Goal: Information Seeking & Learning: Stay updated

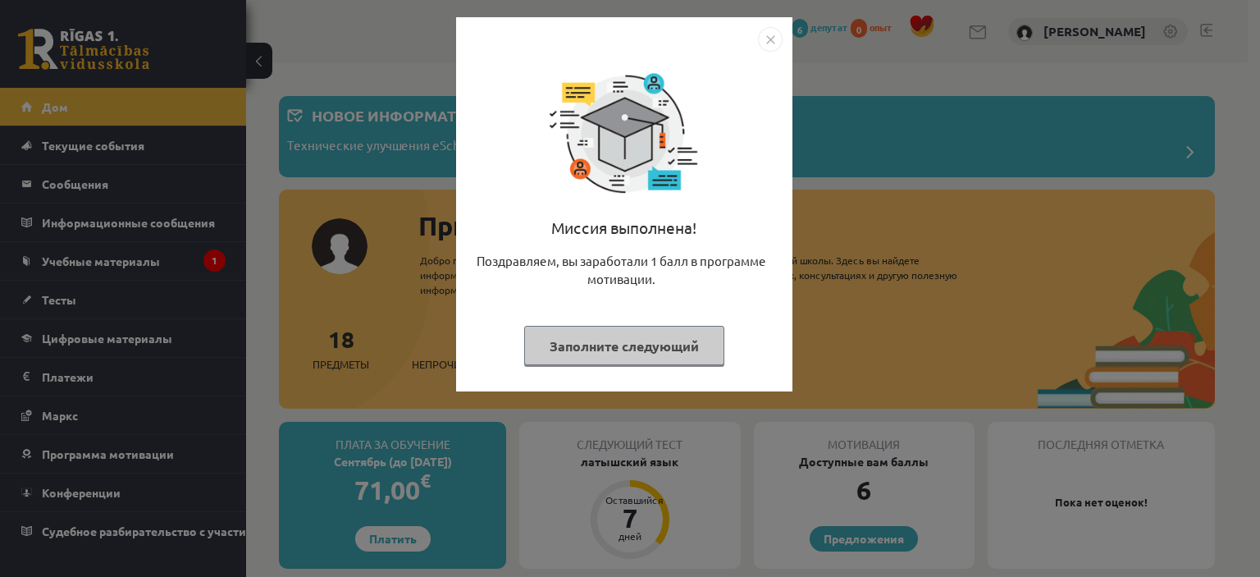
drag, startPoint x: 904, startPoint y: 147, endPoint x: 758, endPoint y: 48, distance: 176.1
click at [902, 144] on div "Миссия выполнена! Поздравляем, вы заработали 1 балл в программе мотивации. Запо…" at bounding box center [630, 288] width 1260 height 577
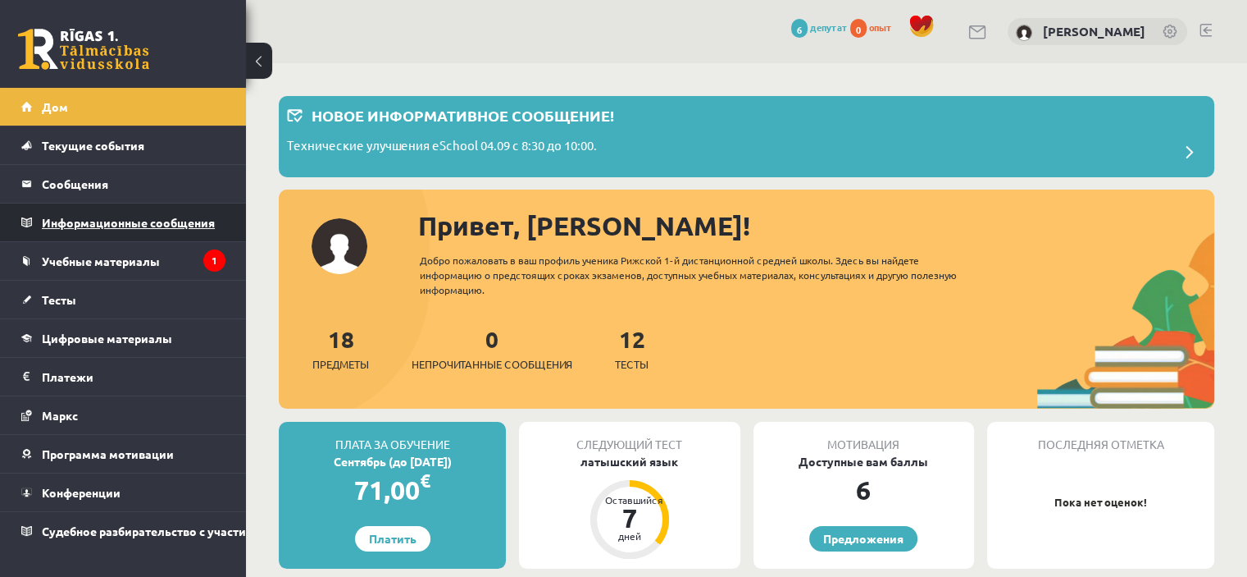
click at [144, 221] on font "Информационные сообщения" at bounding box center [128, 222] width 173 height 15
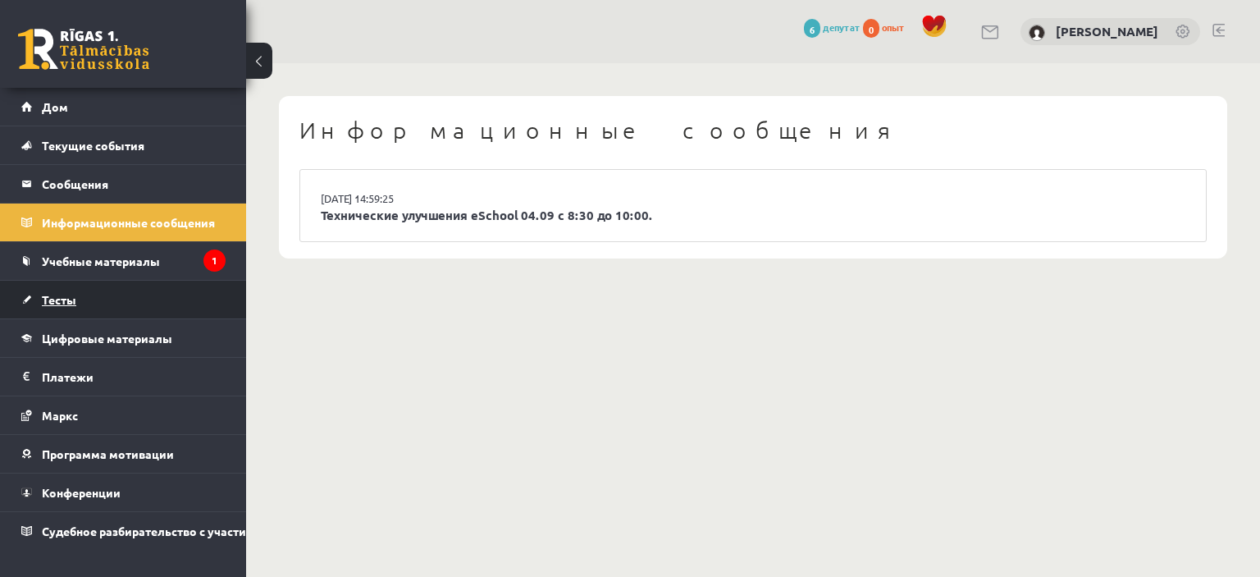
click at [148, 291] on link "Тесты" at bounding box center [123, 299] width 204 height 38
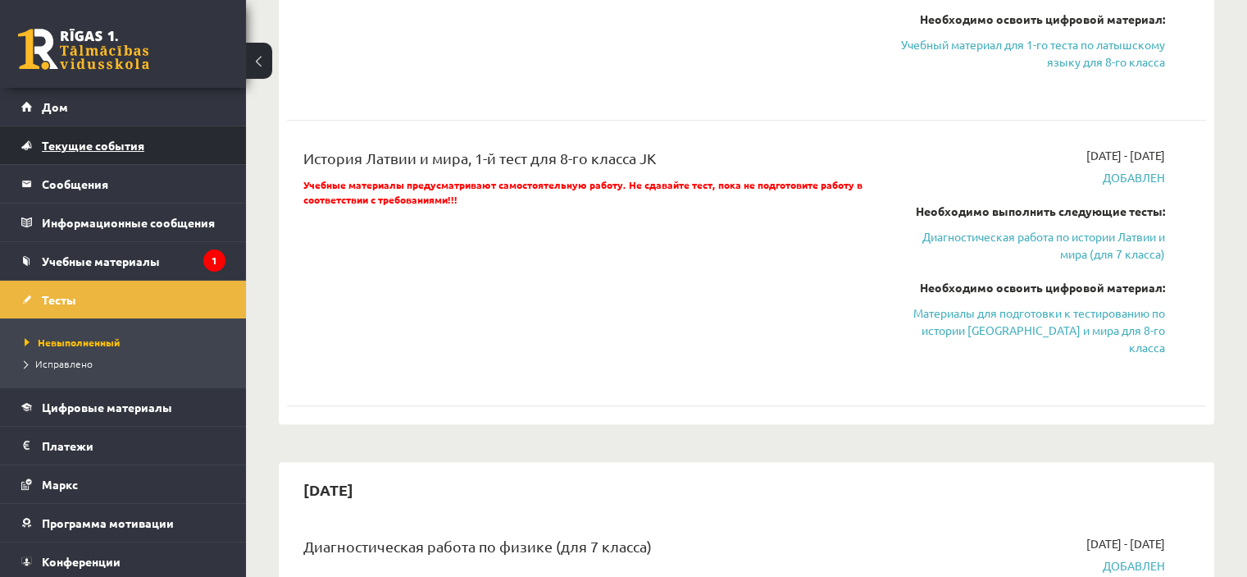
click at [102, 137] on link "Текущие события" at bounding box center [123, 145] width 204 height 38
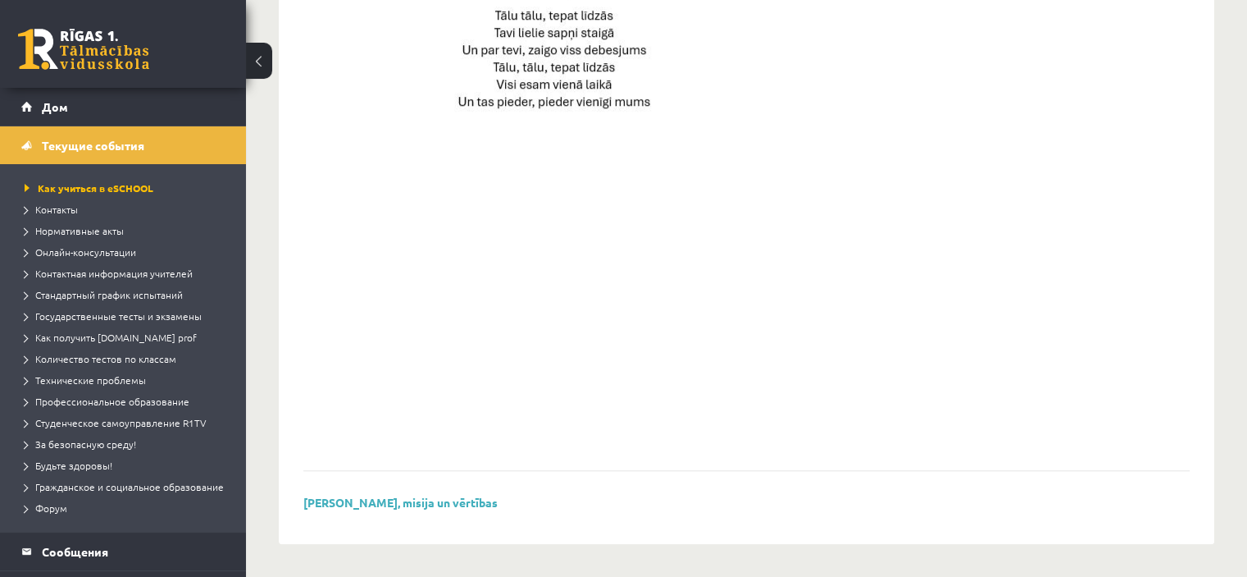
scroll to position [1211, 0]
click at [128, 134] on link "Текущие события" at bounding box center [123, 145] width 204 height 38
click at [103, 112] on link "Дом" at bounding box center [123, 107] width 204 height 38
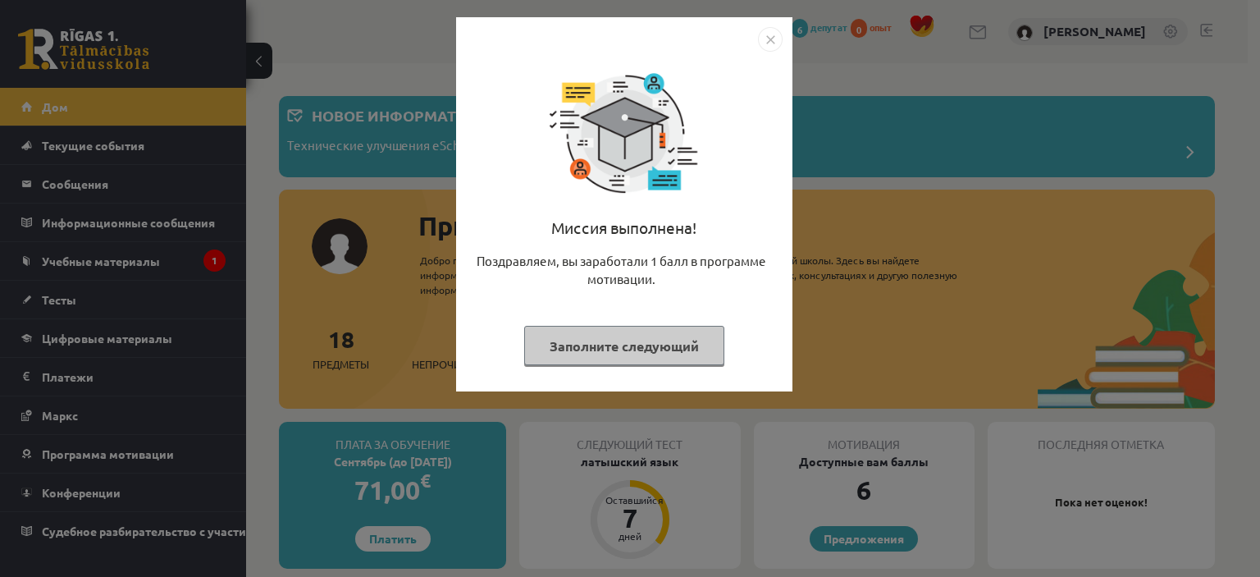
click at [111, 178] on div "Миссия выполнена! Поздравляем, вы заработали 1 балл в программе мотивации. Запо…" at bounding box center [630, 288] width 1260 height 577
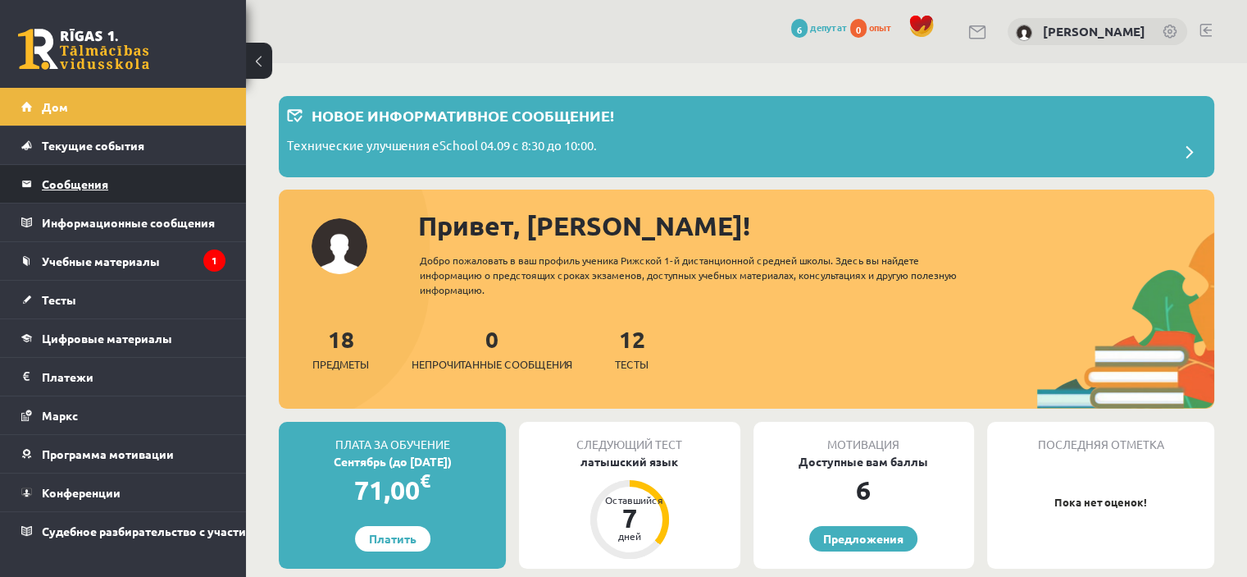
click at [108, 193] on legend "Сообщения 0" at bounding box center [134, 184] width 184 height 38
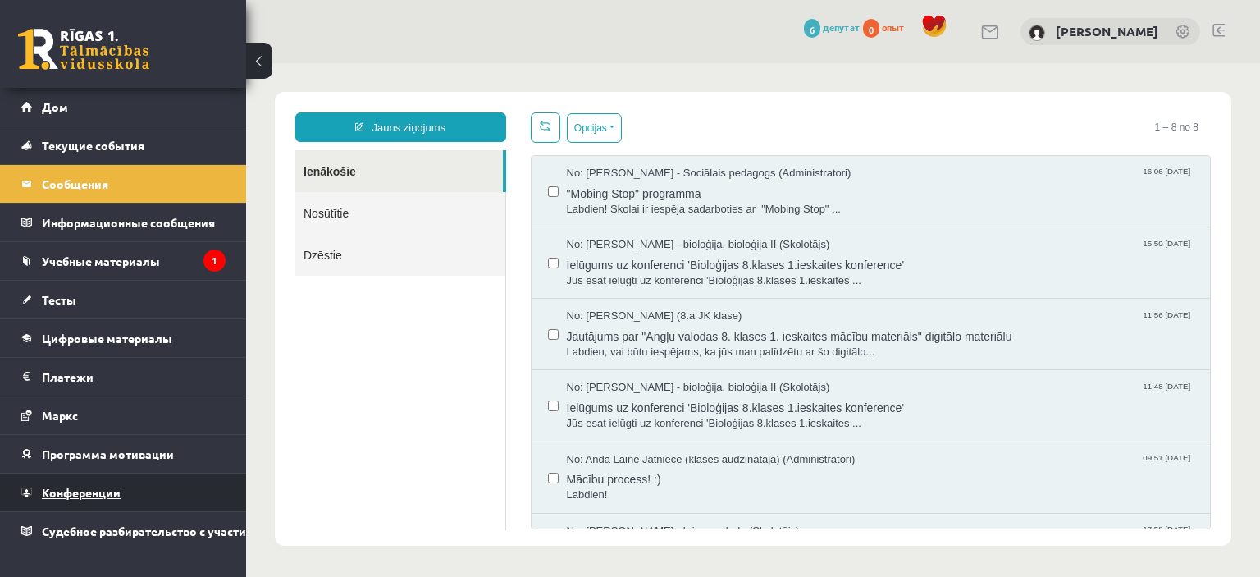
click at [141, 488] on link "Конференции" at bounding box center [123, 492] width 204 height 38
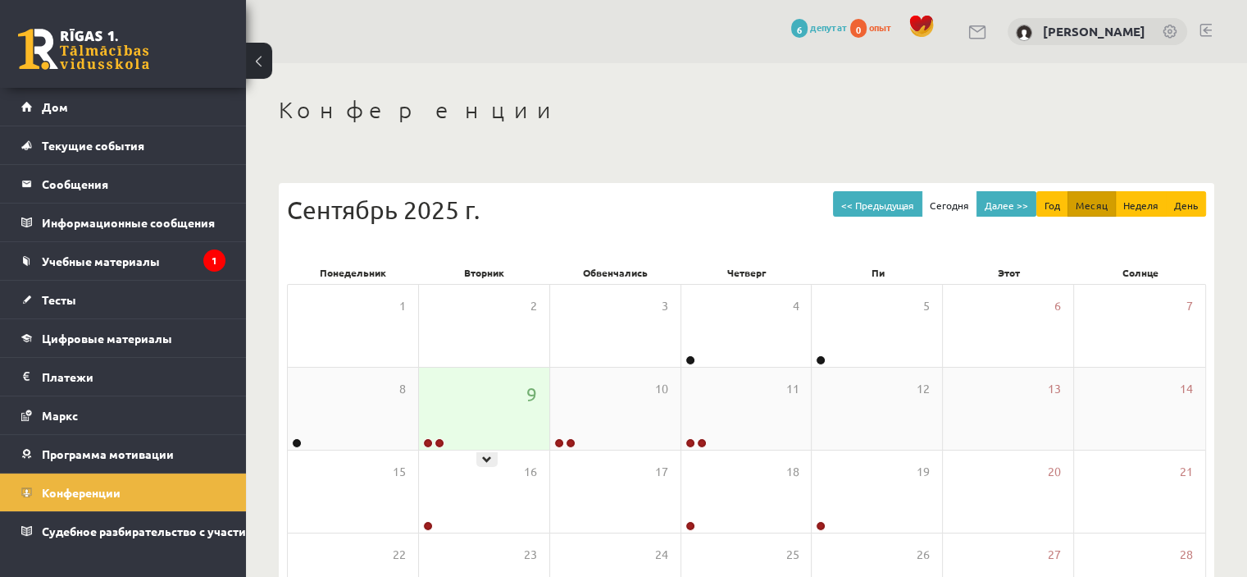
click at [468, 404] on div "9" at bounding box center [484, 408] width 130 height 82
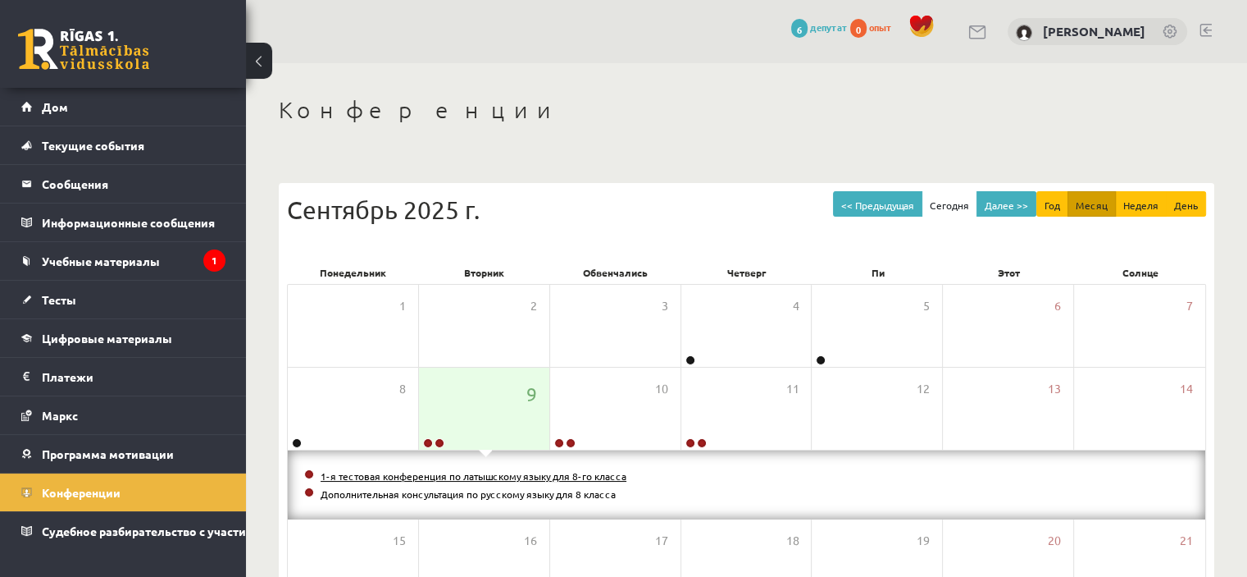
click at [510, 477] on font "1-я тестовая конференция по латышскому языку для 8-го класса" at bounding box center [474, 475] width 306 height 13
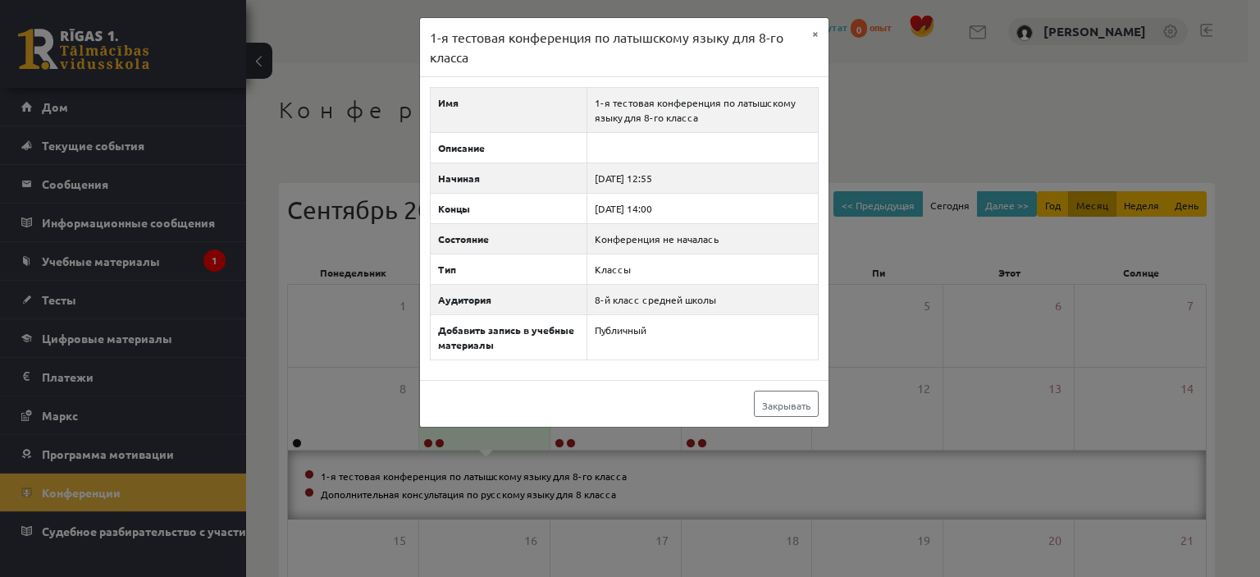
click at [947, 111] on div "1-я тестовая конференция по латышскому языку для 8-го класса × Имя 1-я тестовая…" at bounding box center [630, 288] width 1260 height 577
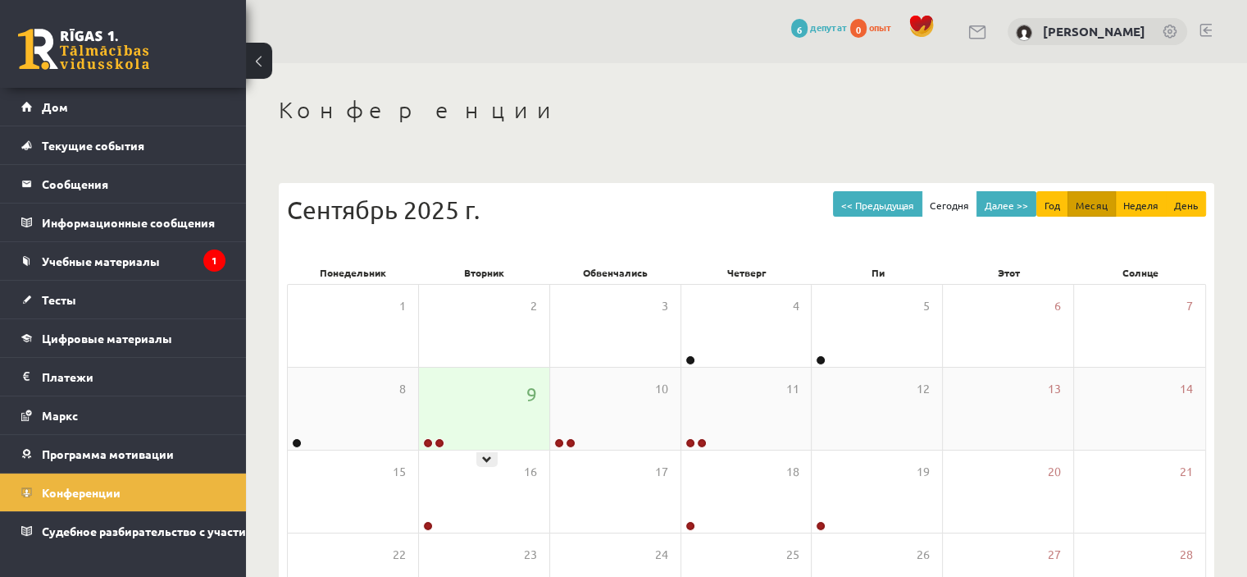
click at [507, 409] on div "9" at bounding box center [484, 408] width 130 height 82
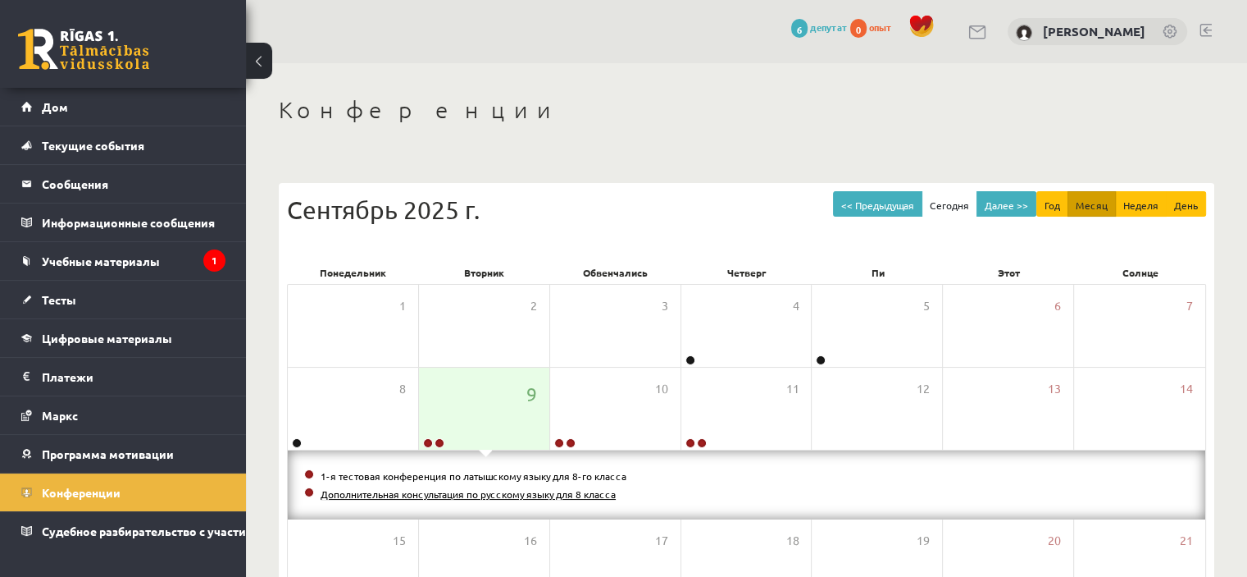
click at [430, 492] on font "Дополнительная консультация по русскому языку для 8 класса" at bounding box center [468, 493] width 295 height 13
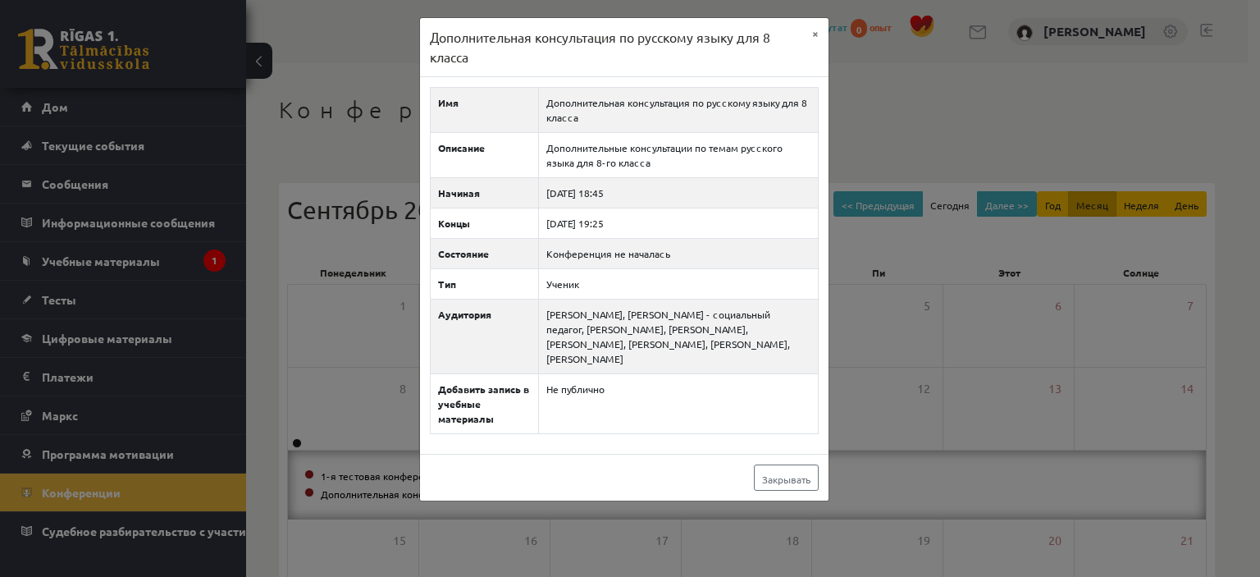
drag, startPoint x: 941, startPoint y: 69, endPoint x: 640, endPoint y: 357, distance: 416.5
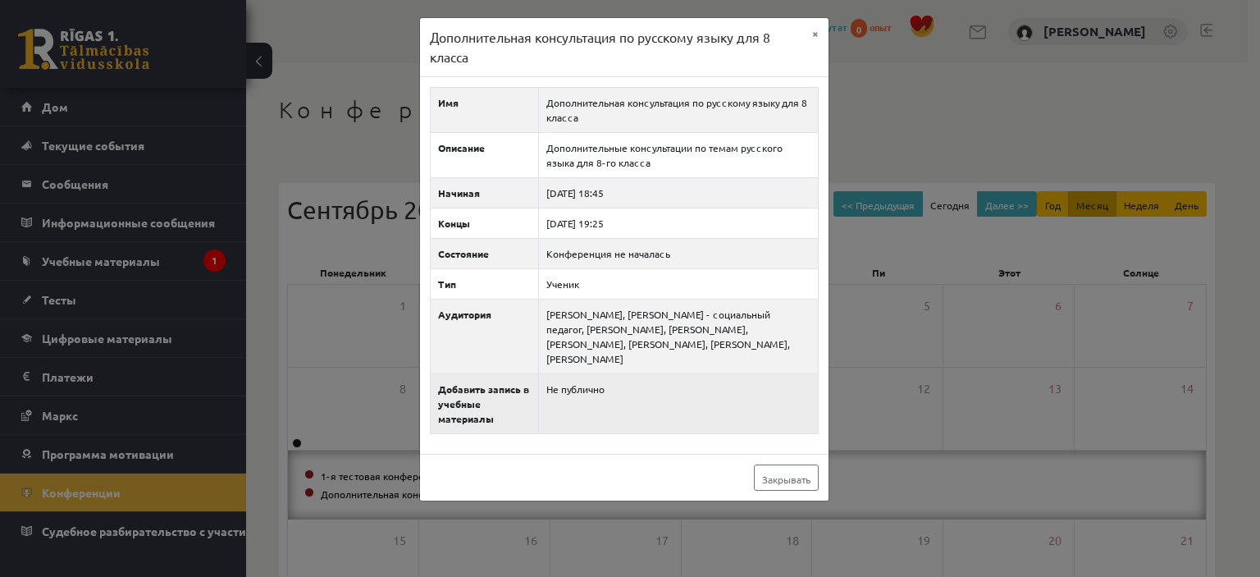
click at [938, 71] on div "Дополнительная консультация по русскому языку для 8 класса × Имя Дополнительная…" at bounding box center [630, 288] width 1260 height 577
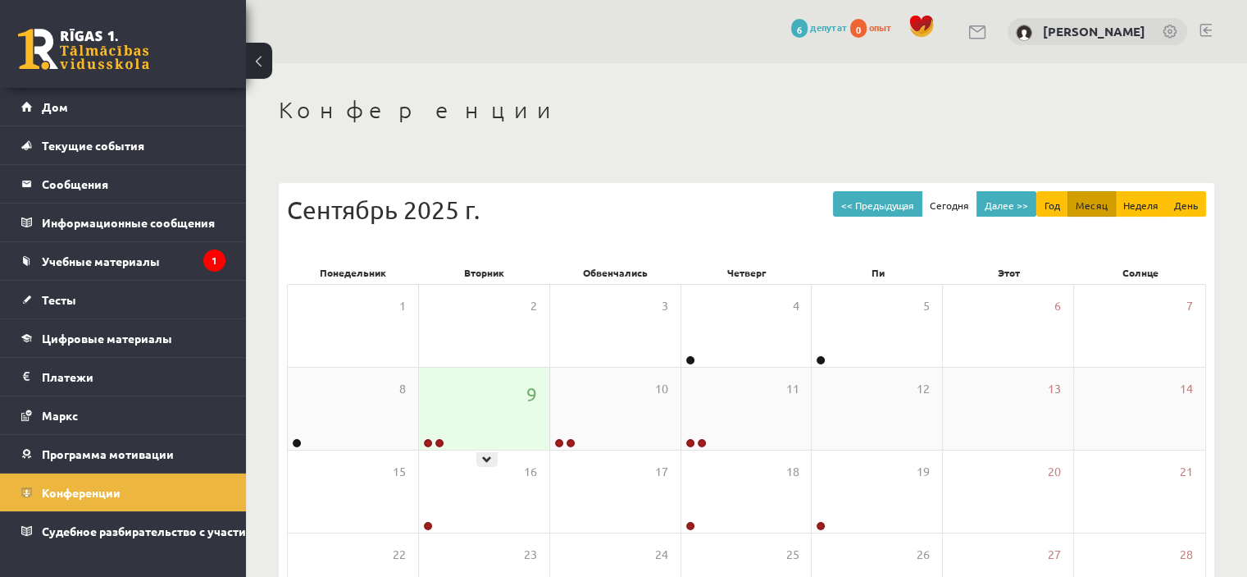
click at [472, 426] on div "9" at bounding box center [484, 408] width 130 height 82
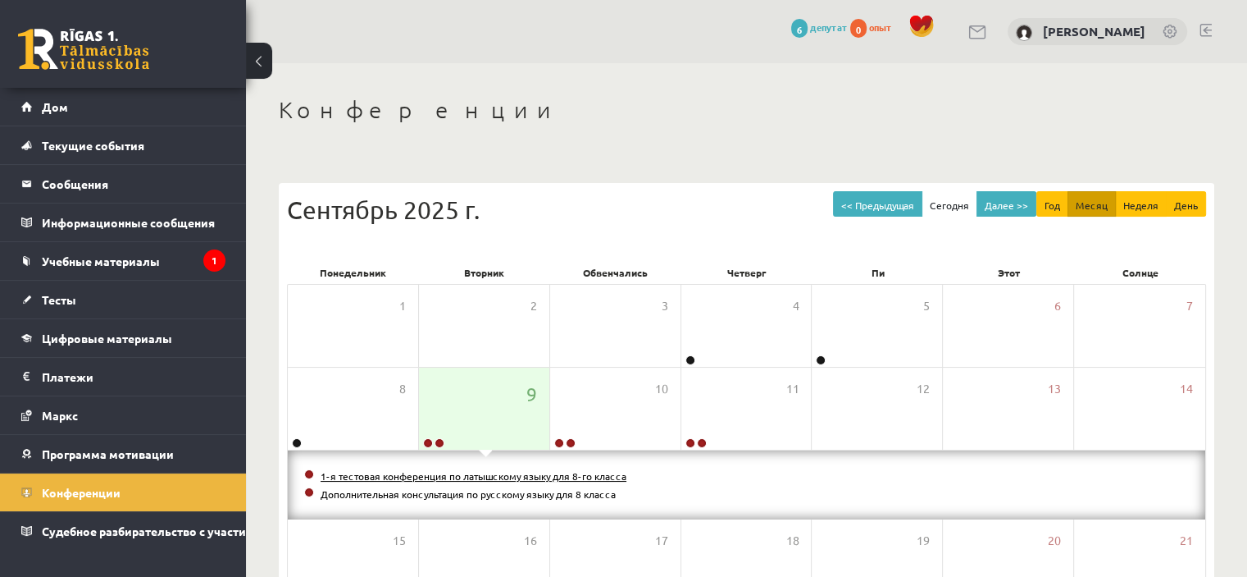
click at [459, 472] on font "1-я тестовая конференция по латышскому языку для 8-го класса" at bounding box center [474, 475] width 306 height 13
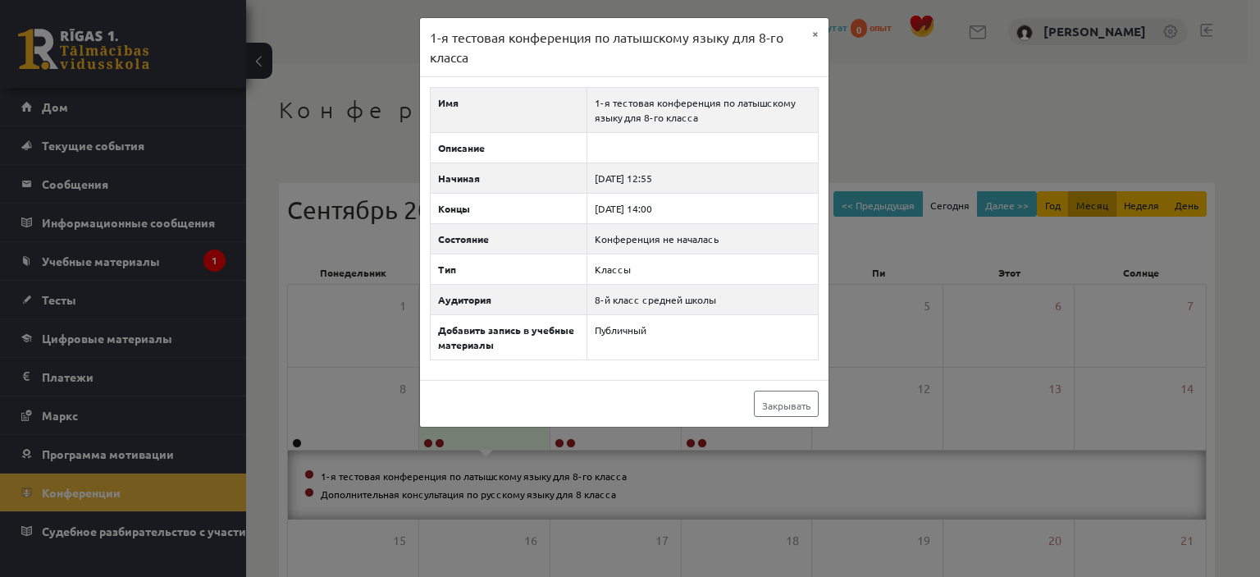
click at [882, 126] on div "1-я тестовая конференция по латышскому языку для 8-го класса × Имя 1-я тестовая…" at bounding box center [630, 288] width 1260 height 577
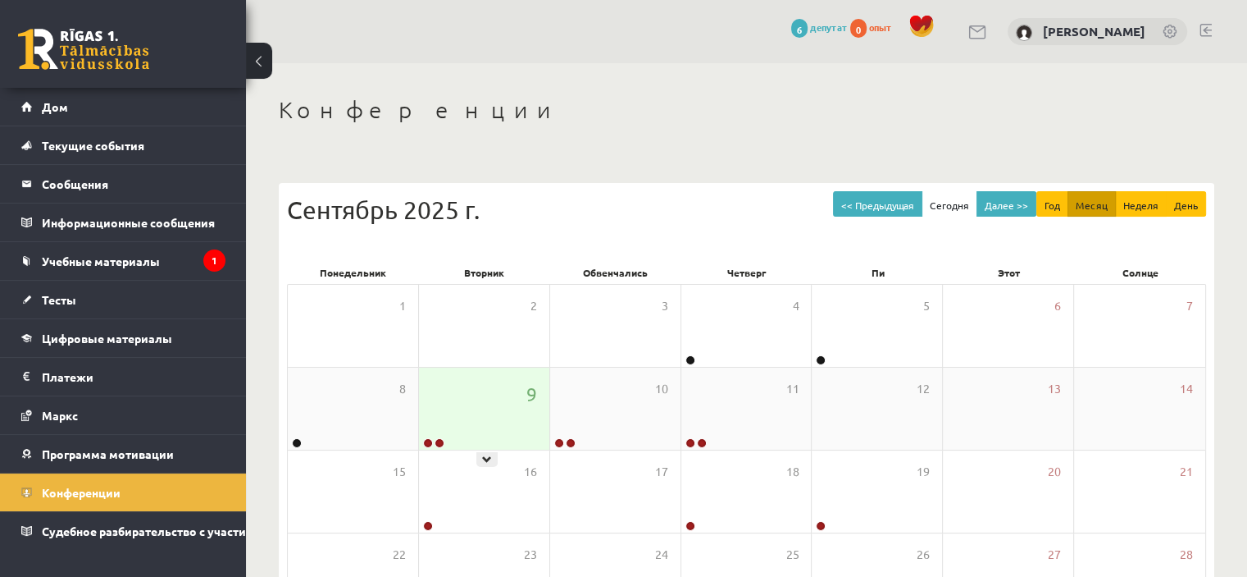
click at [446, 439] on div "9" at bounding box center [484, 408] width 130 height 82
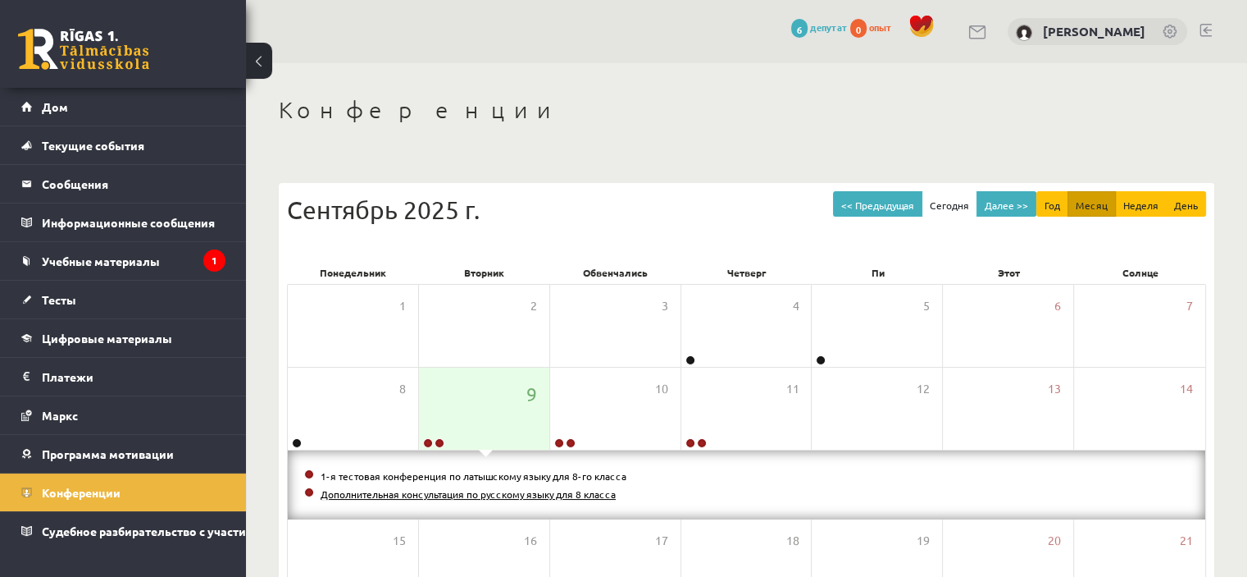
click at [430, 497] on font "Дополнительная консультация по русскому языку для 8 класса" at bounding box center [468, 493] width 295 height 13
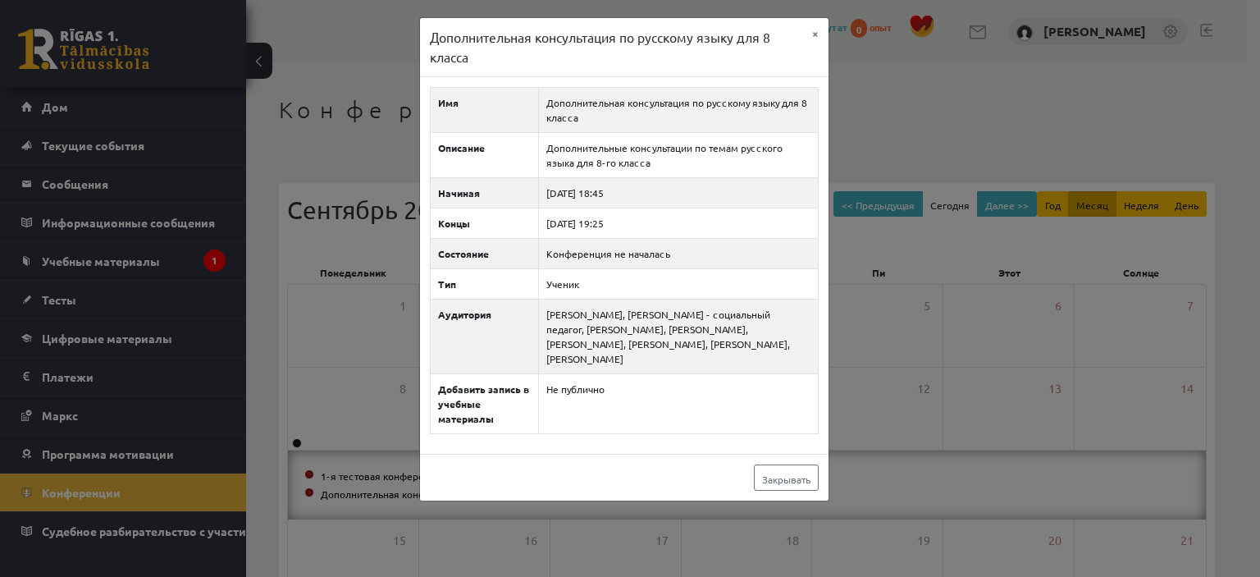
click at [905, 109] on div "Дополнительная консультация по русскому языку для 8 класса × Имя Дополнительная…" at bounding box center [630, 288] width 1260 height 577
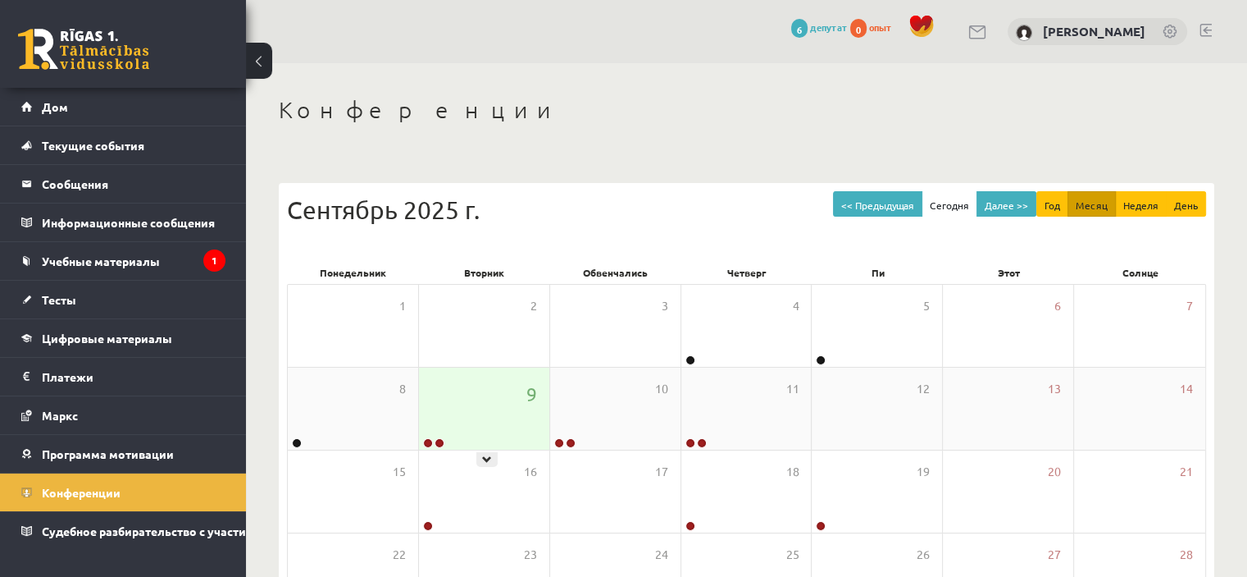
click at [486, 379] on div "9" at bounding box center [484, 408] width 130 height 82
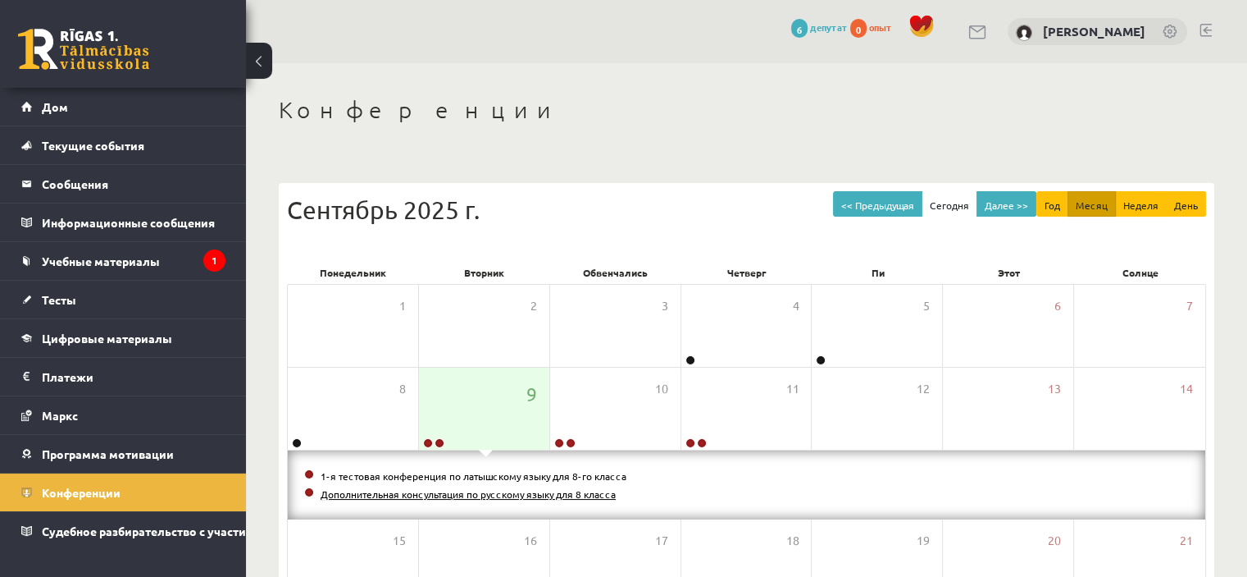
click at [556, 495] on font "Дополнительная консультация по русскому языку для 8 класса" at bounding box center [468, 493] width 295 height 13
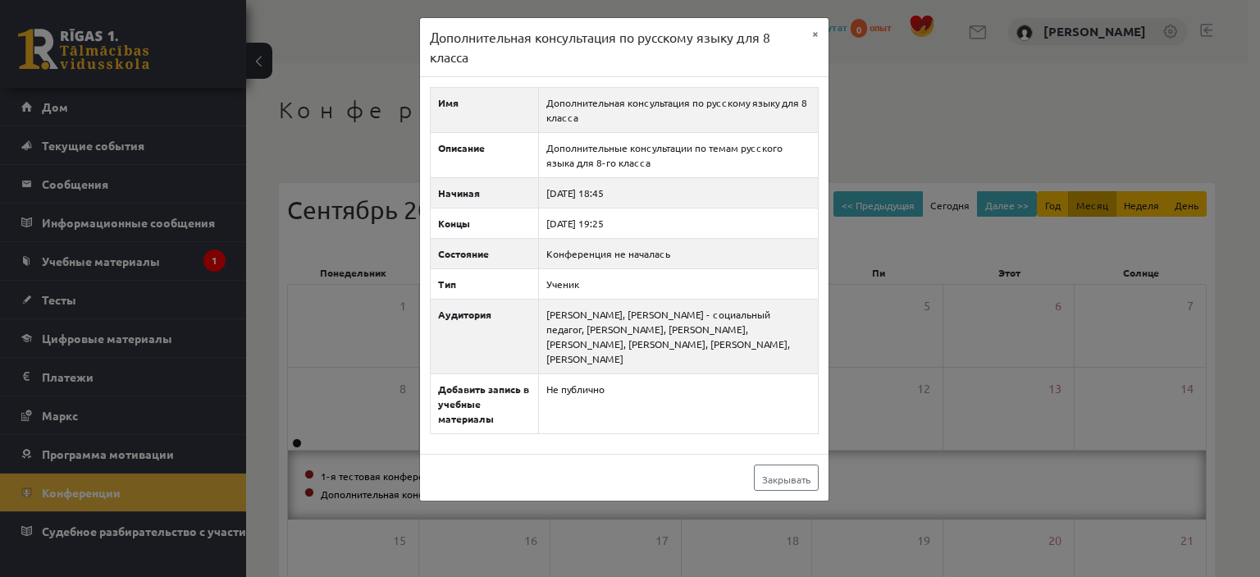
click at [883, 112] on div "Дополнительная консультация по русскому языку для 8 класса × Имя Дополнительная…" at bounding box center [630, 288] width 1260 height 577
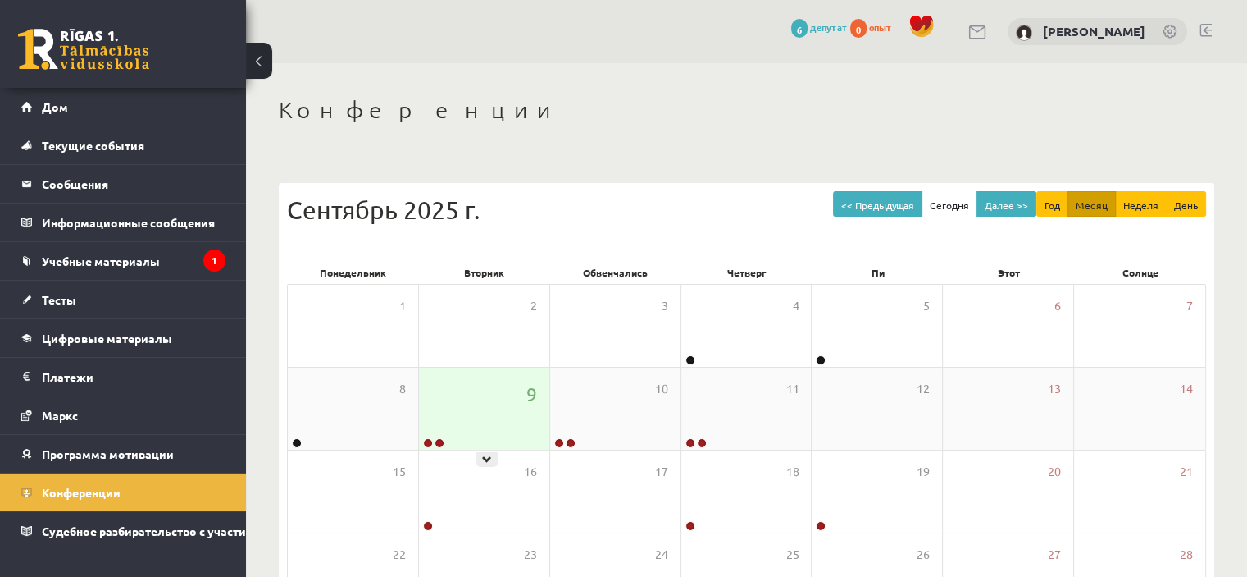
click at [440, 409] on div "9" at bounding box center [484, 408] width 130 height 82
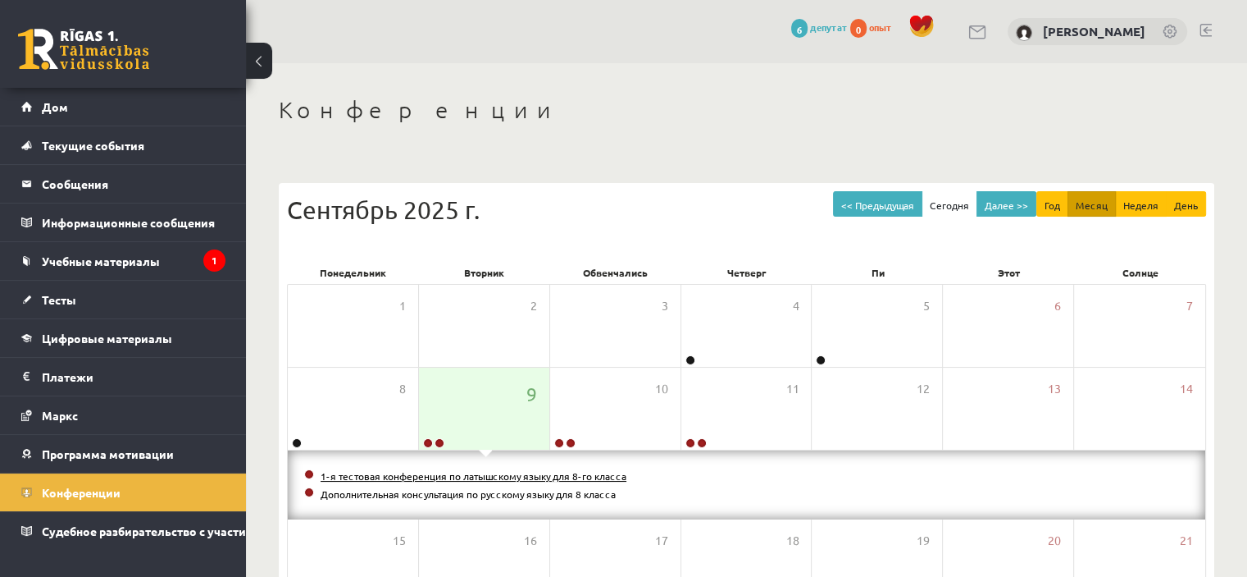
click at [440, 475] on font "1-я тестовая конференция по латышскому языку для 8-го класса" at bounding box center [474, 475] width 306 height 13
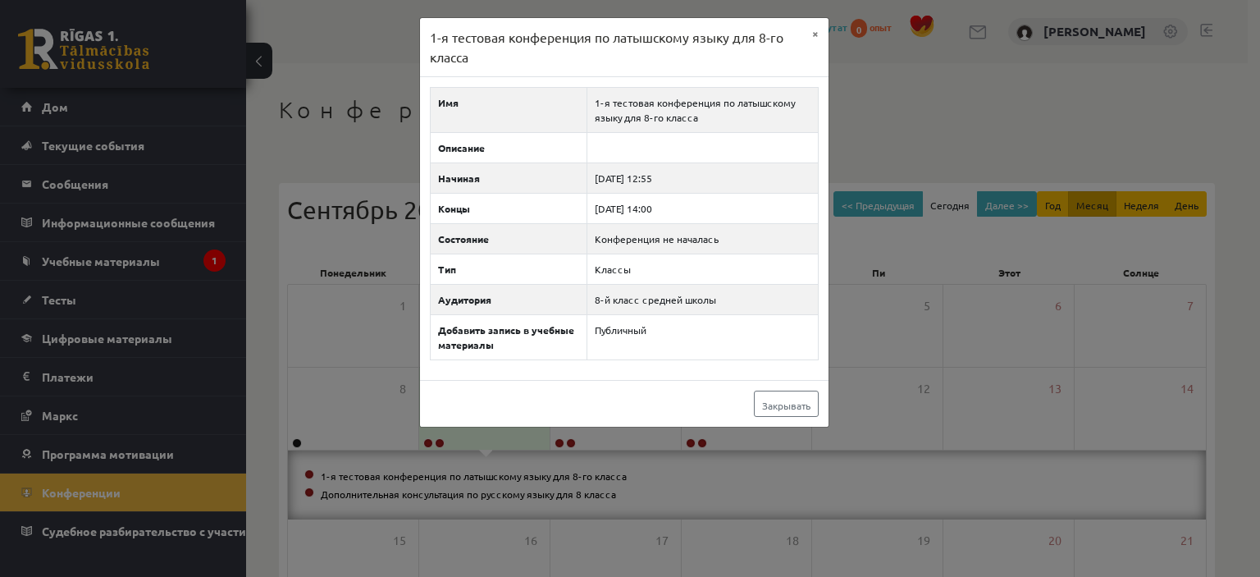
click at [933, 131] on div "1-я тестовая конференция по латышскому языку для 8-го класса × Имя 1-я тестовая…" at bounding box center [630, 288] width 1260 height 577
